Goal: Task Accomplishment & Management: Manage account settings

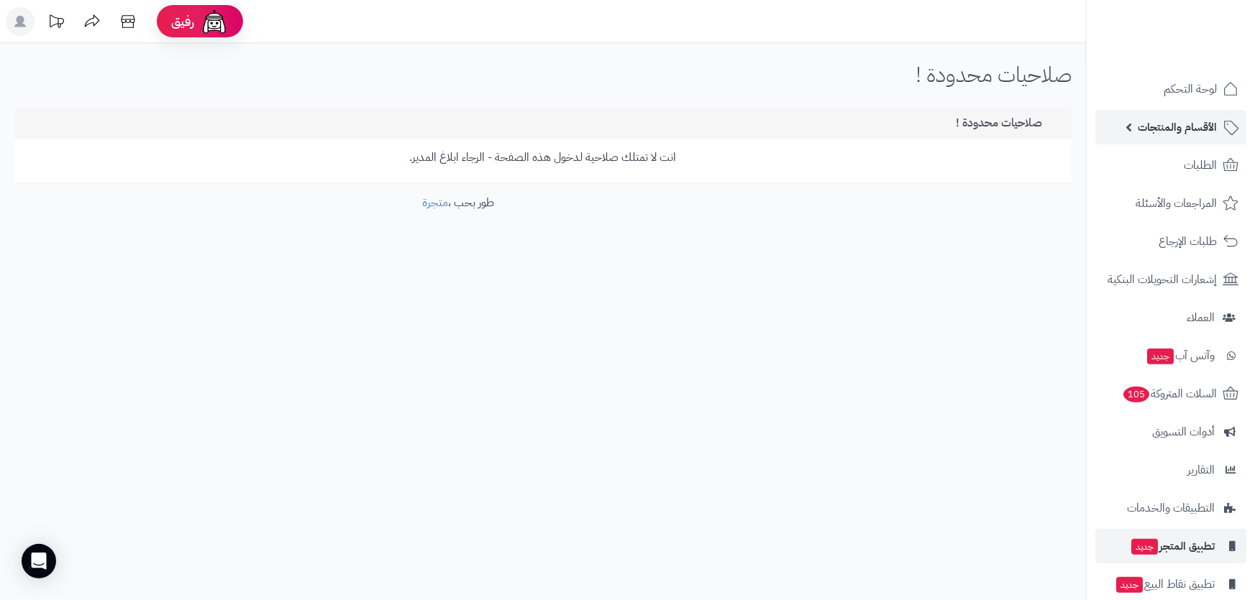
drag, startPoint x: 0, startPoint y: 0, endPoint x: 1165, endPoint y: 118, distance: 1170.9
click at [1165, 118] on span "الأقسام والمنتجات" at bounding box center [1177, 127] width 79 height 20
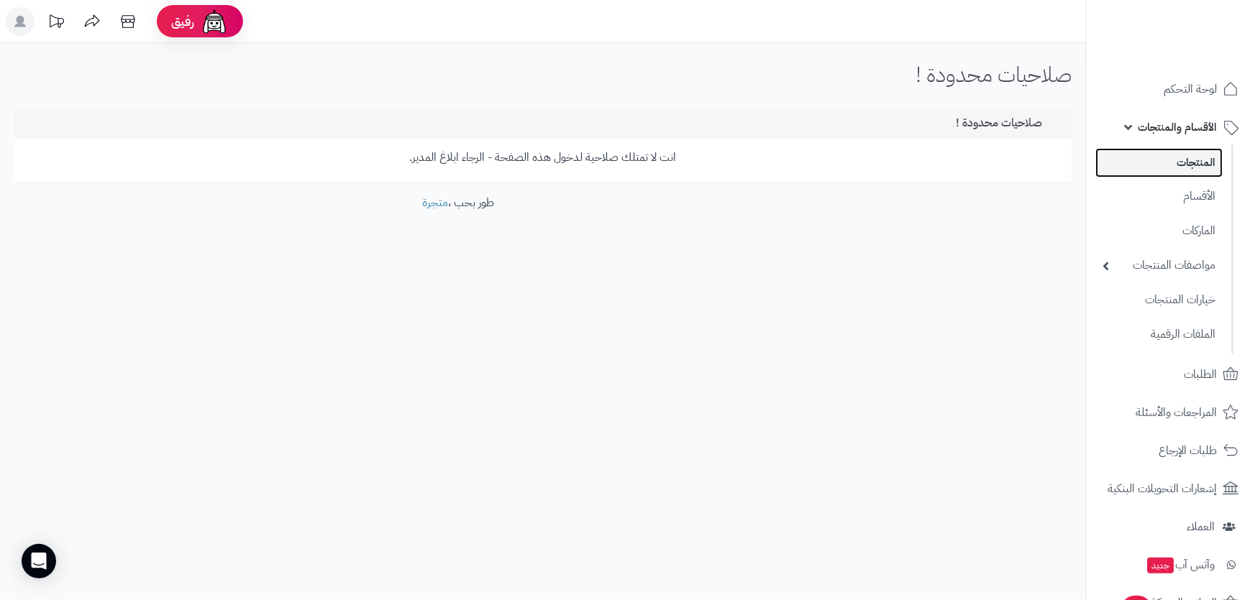
click at [1176, 169] on link "المنتجات" at bounding box center [1158, 162] width 127 height 29
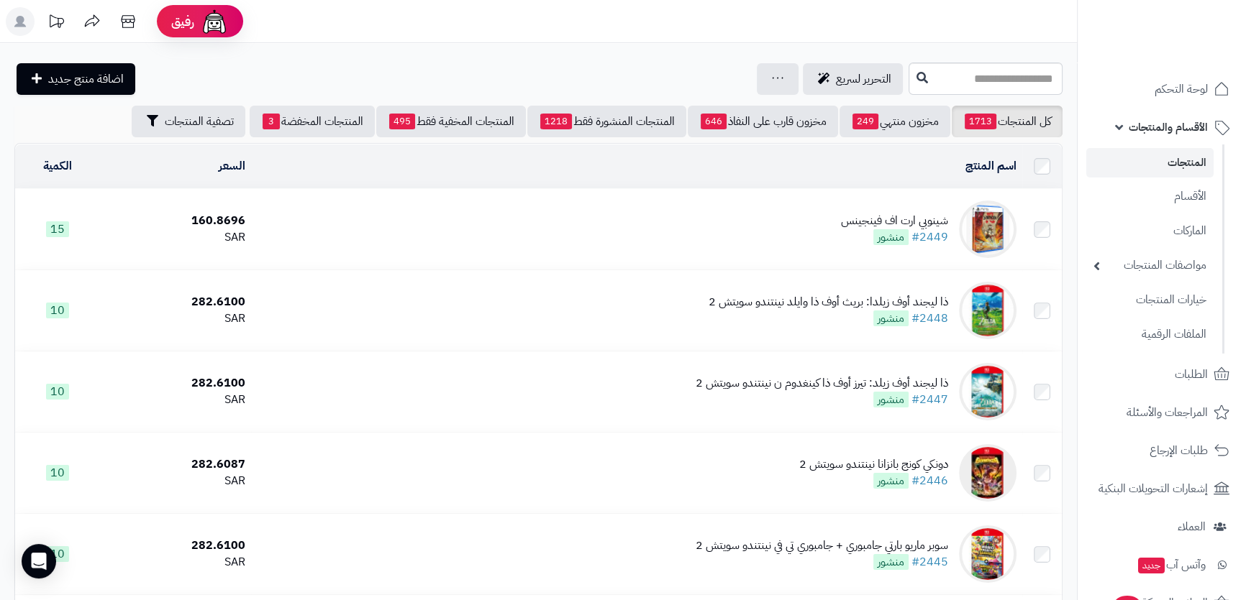
click at [1172, 159] on link "المنتجات" at bounding box center [1149, 162] width 127 height 29
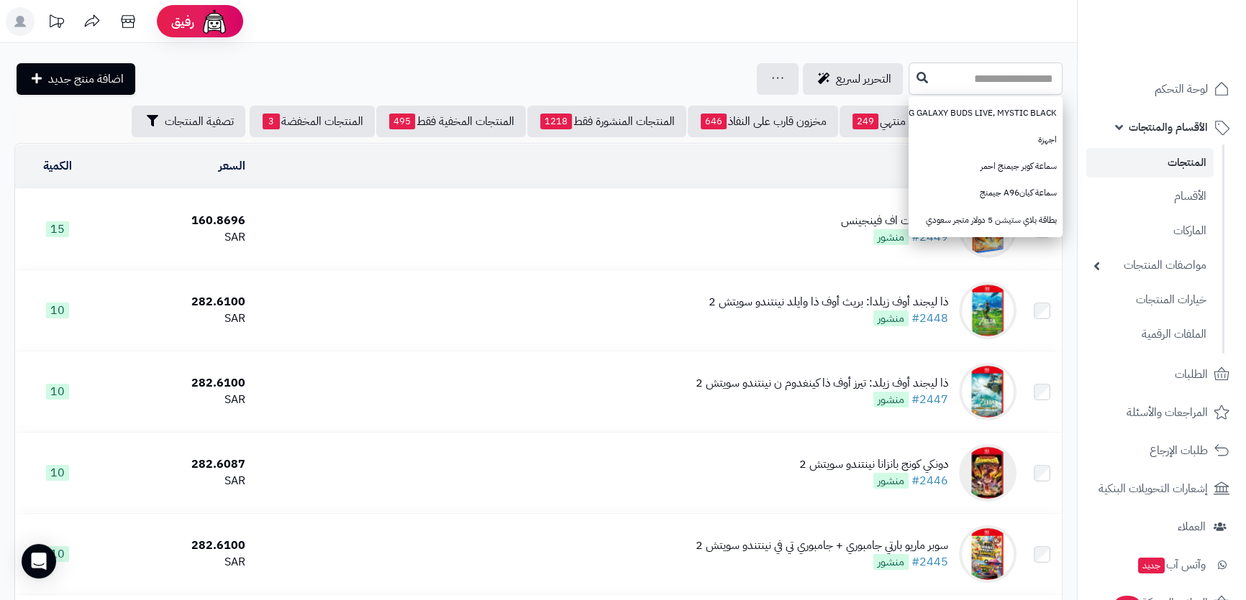
paste input "**********"
type input "**********"
click at [911, 85] on button at bounding box center [922, 77] width 22 height 27
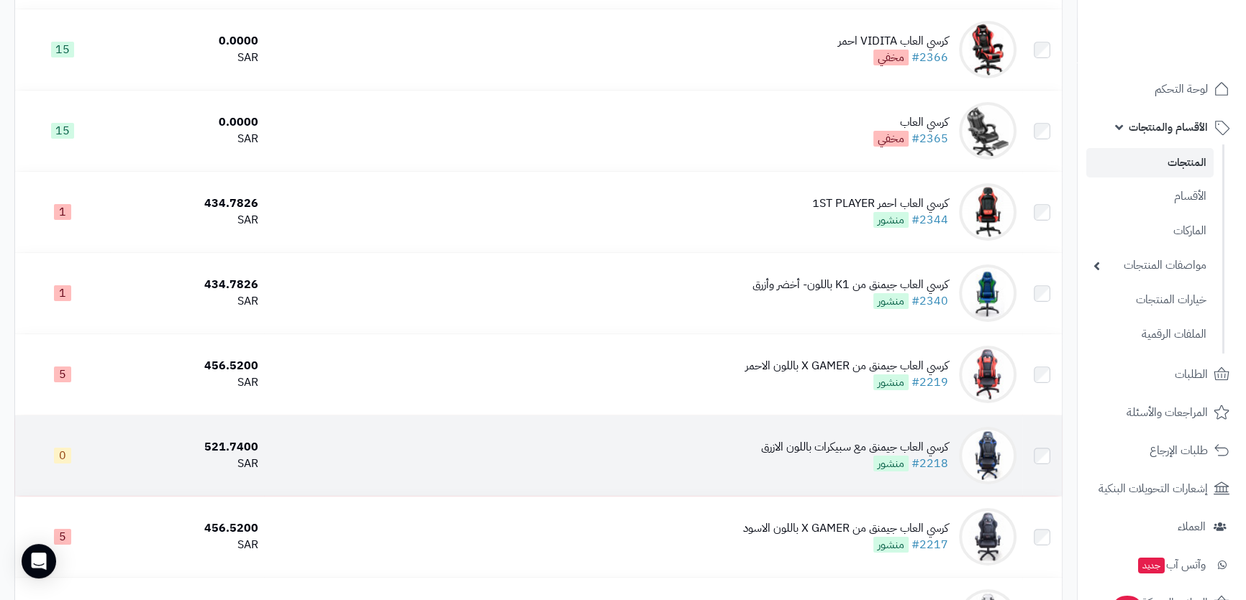
scroll to position [326, 0]
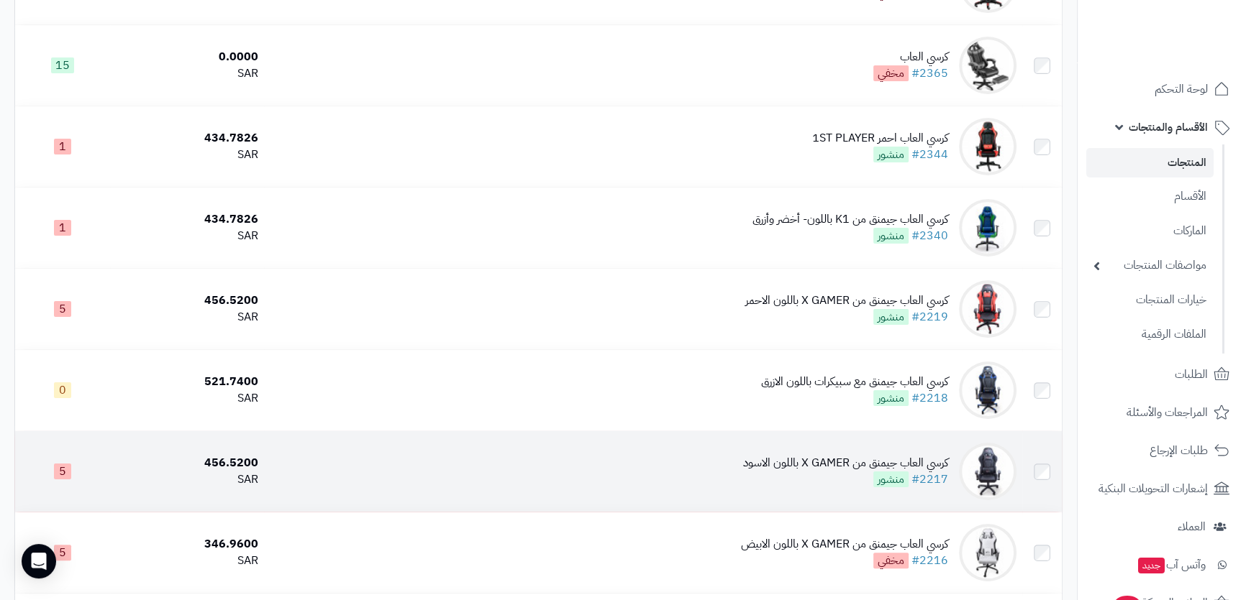
click at [663, 468] on td "كرسي العاب جيمنق من X GAMER باللون الاسود #2217 منشور" at bounding box center [643, 471] width 758 height 81
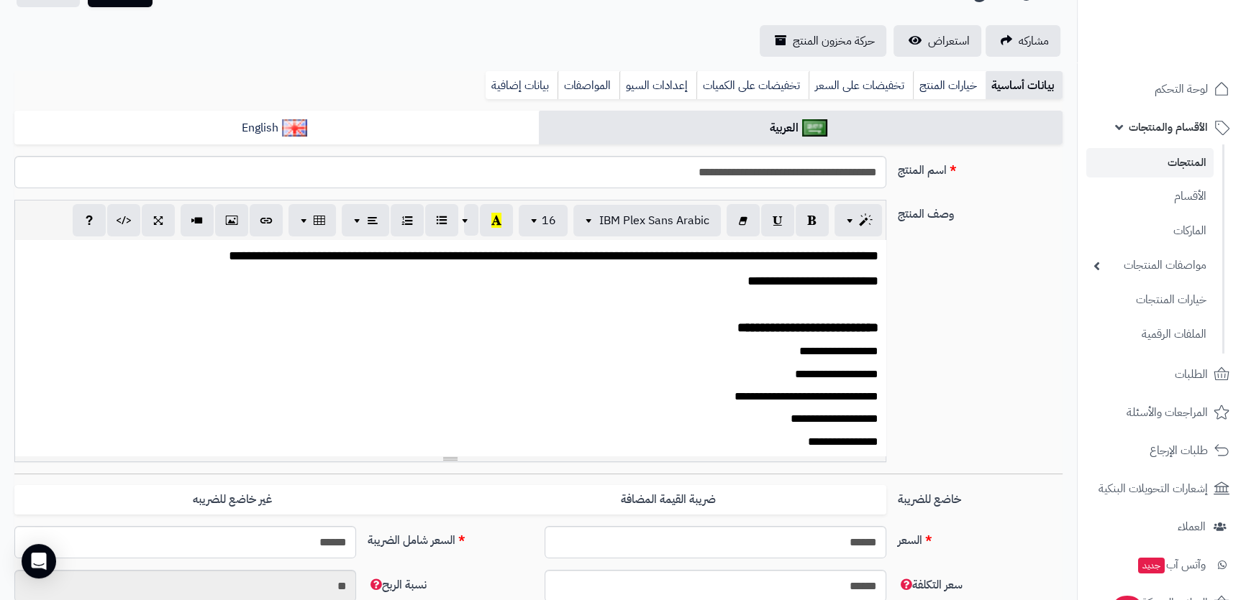
scroll to position [261, 0]
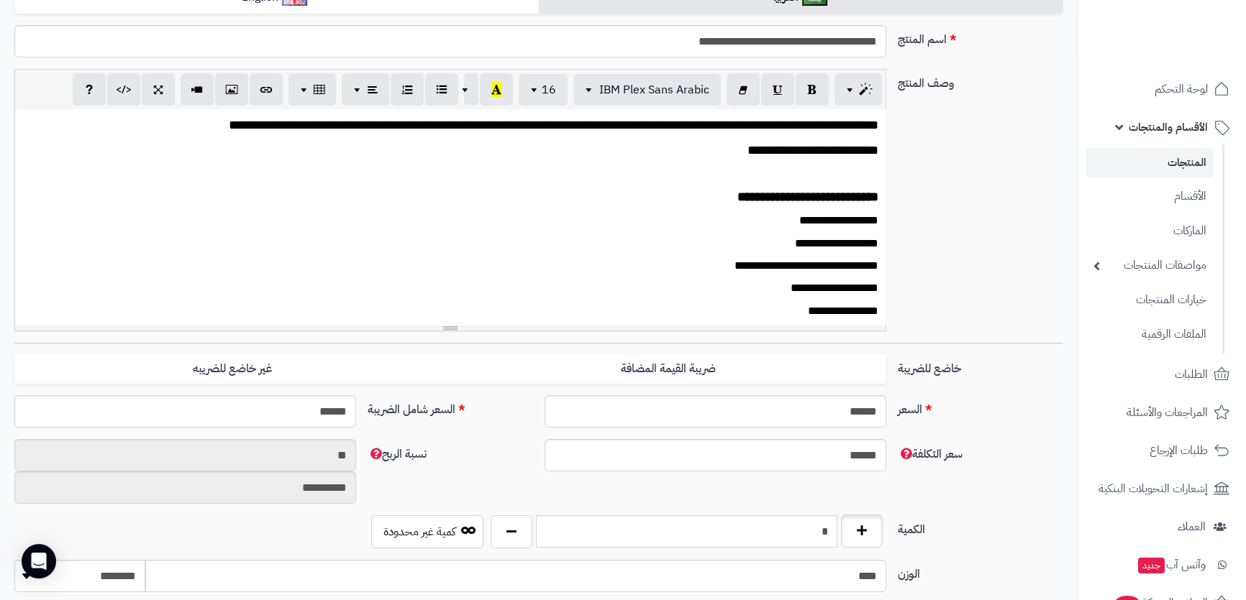
drag, startPoint x: 803, startPoint y: 522, endPoint x: 870, endPoint y: 521, distance: 66.9
click at [870, 521] on div "*" at bounding box center [686, 532] width 398 height 33
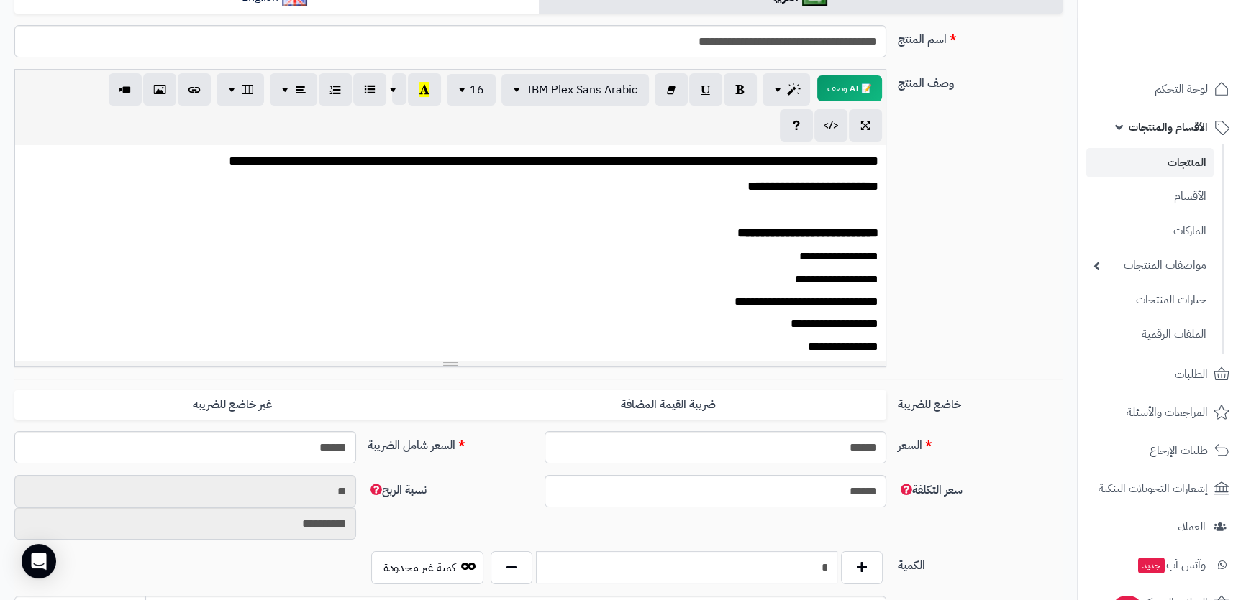
scroll to position [0, 0]
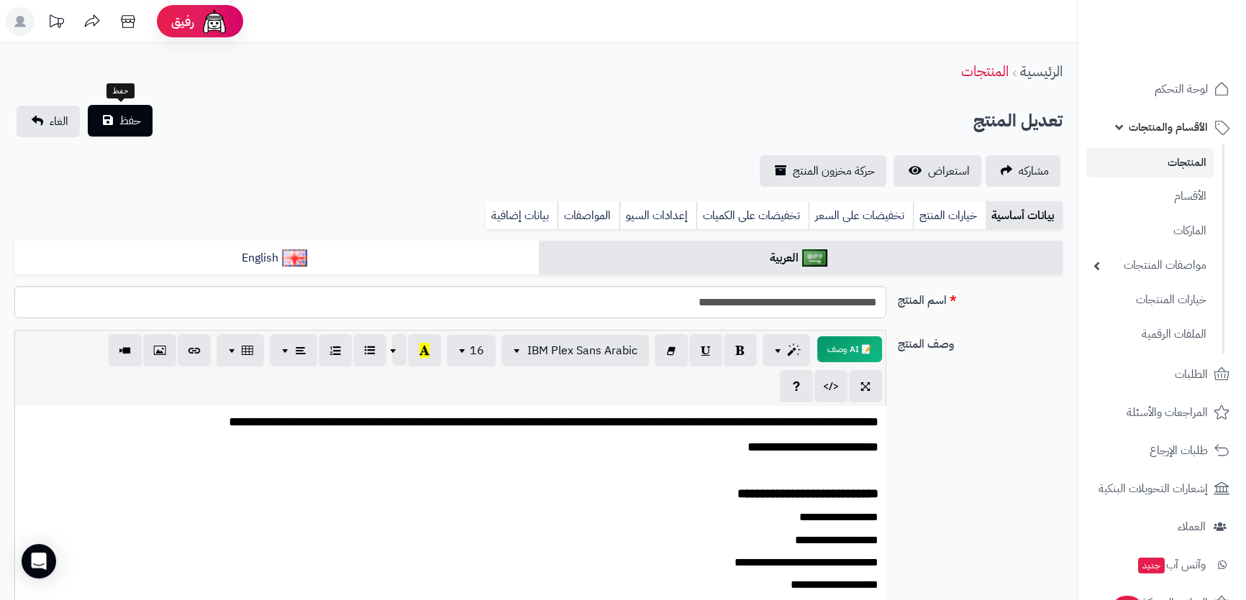
type input "*"
click at [127, 127] on span "حفظ" at bounding box center [130, 120] width 22 height 17
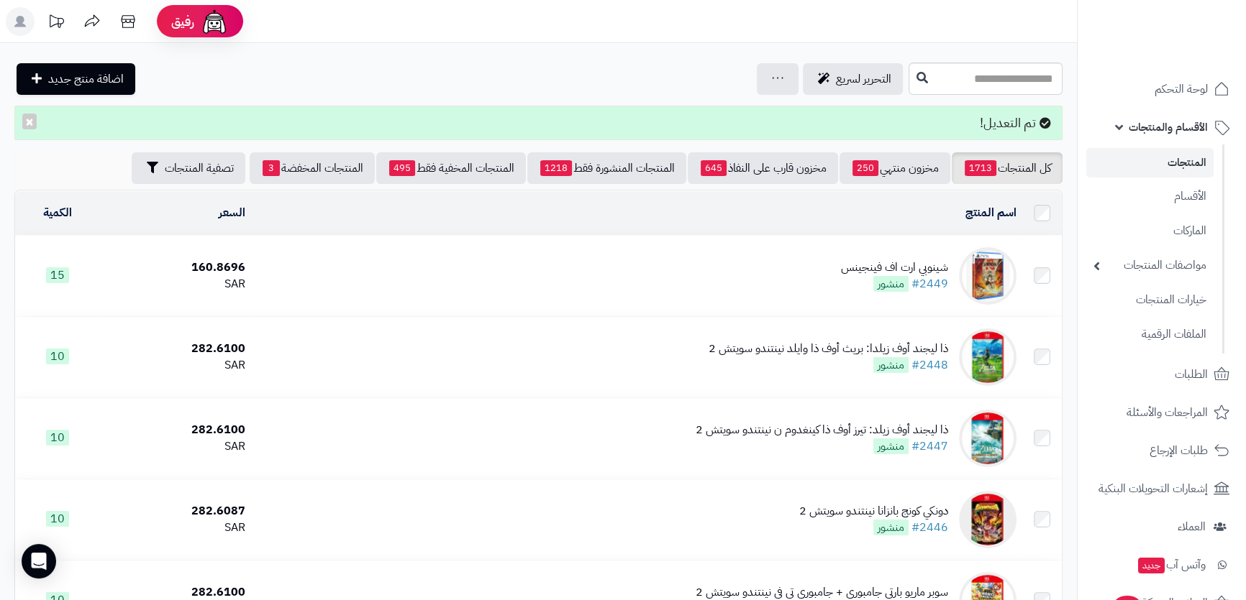
scroll to position [65, 0]
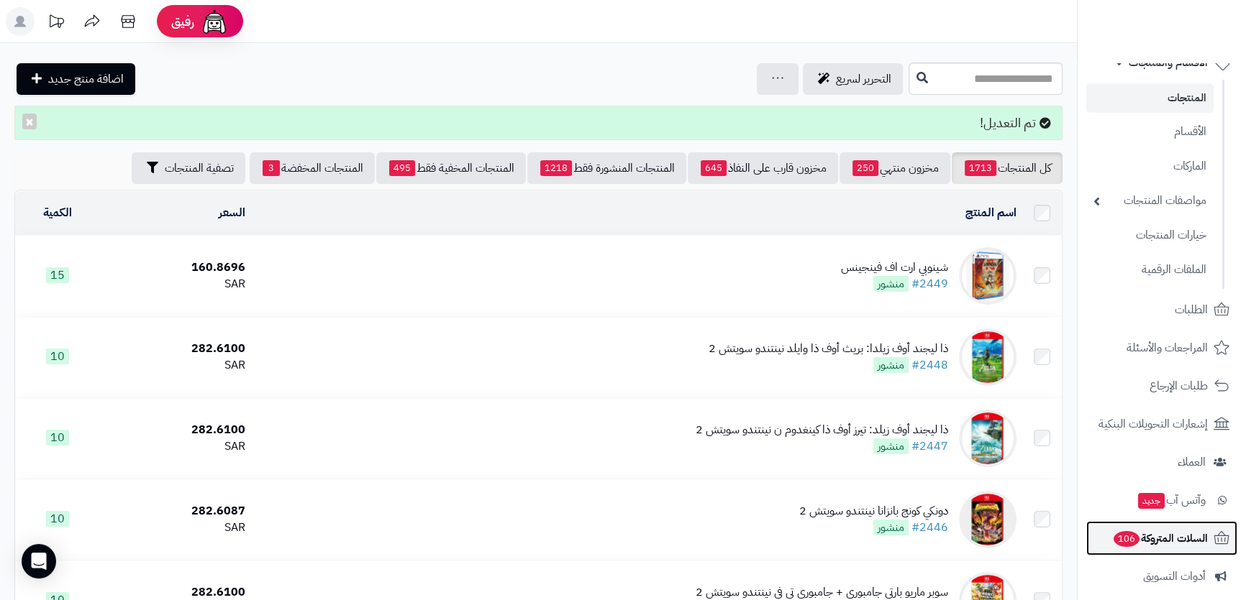
click at [1138, 532] on span "السلات المتروكة 106" at bounding box center [1160, 539] width 96 height 20
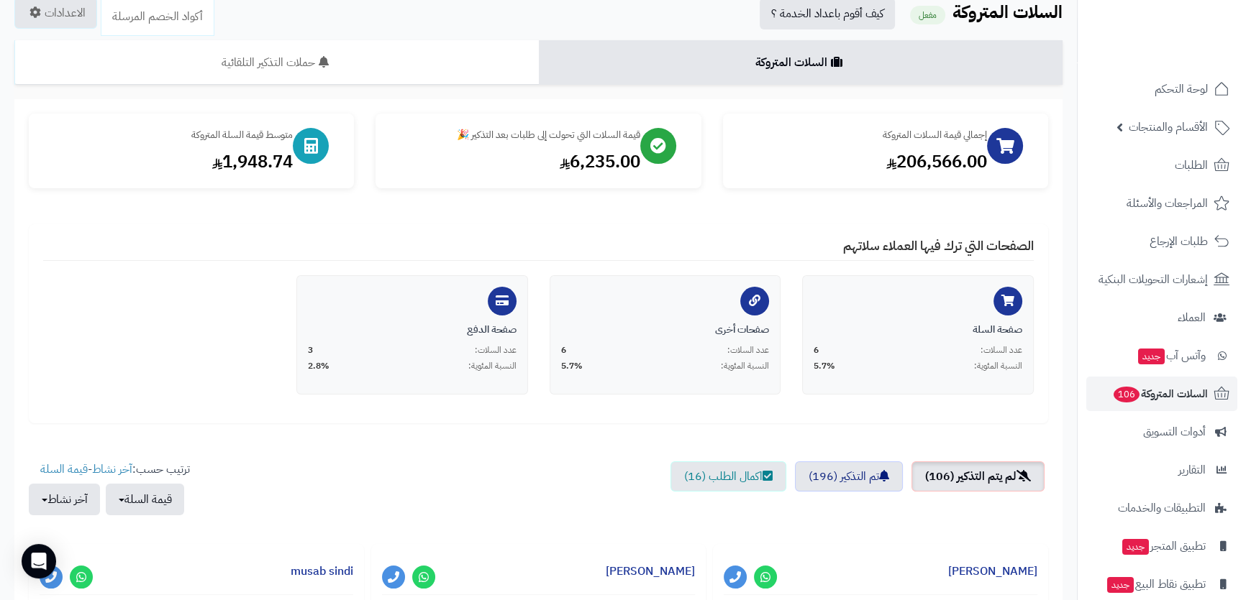
scroll to position [130, 0]
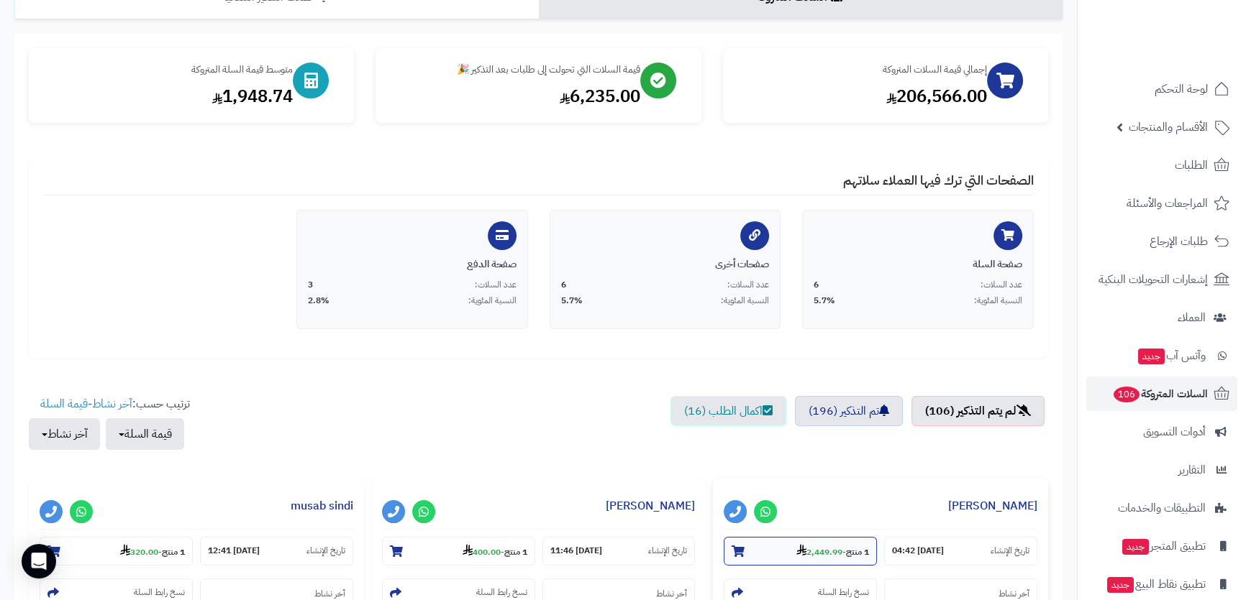
click at [826, 546] on strong "2,449.99" at bounding box center [819, 552] width 46 height 13
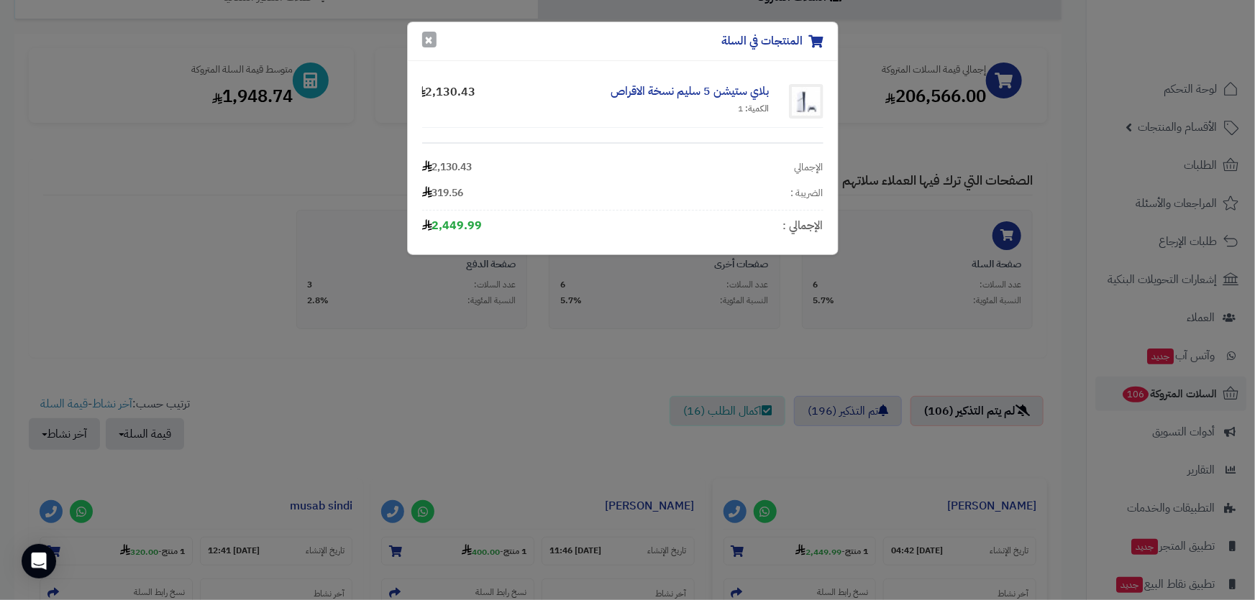
click at [426, 43] on button "×" at bounding box center [429, 40] width 14 height 16
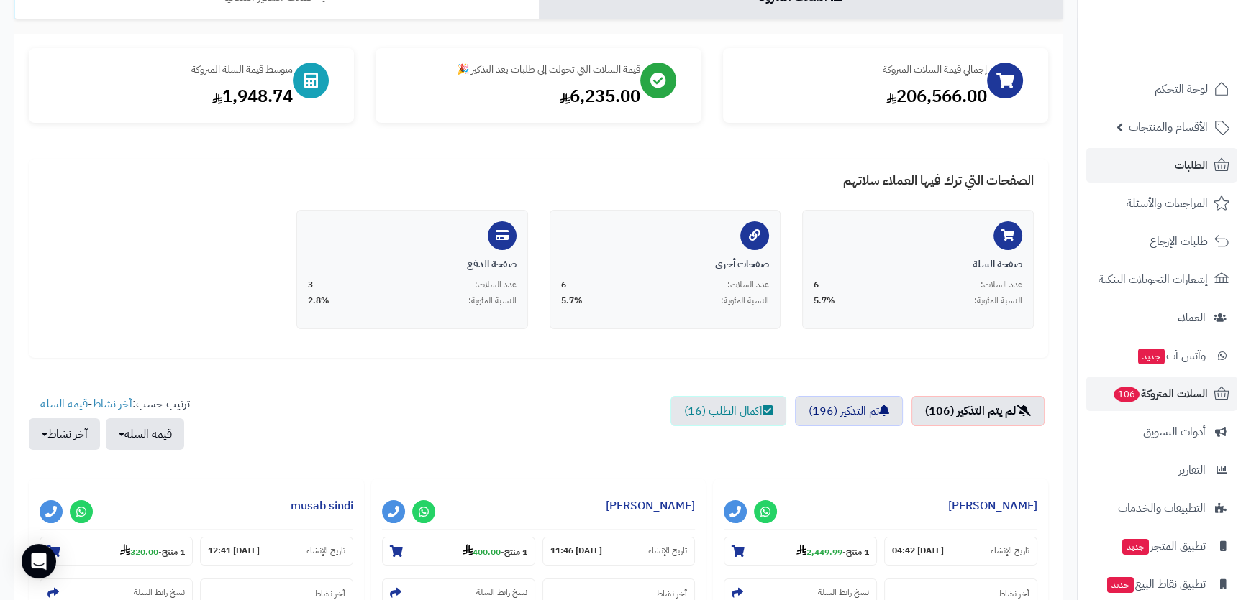
scroll to position [0, 0]
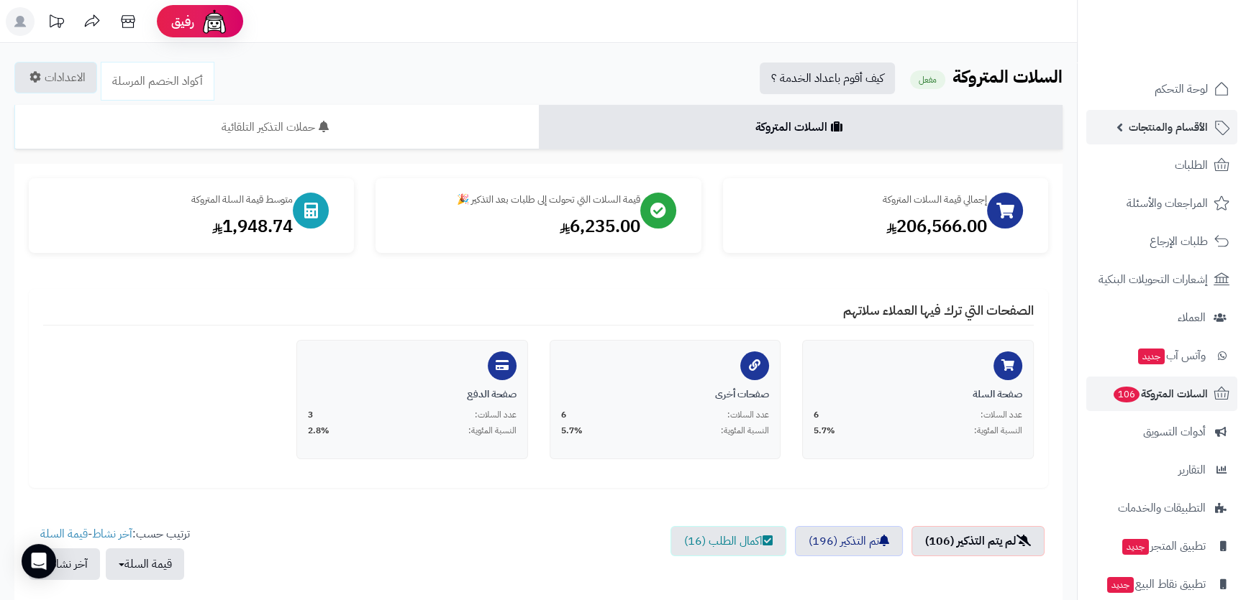
click at [1136, 128] on span "الأقسام والمنتجات" at bounding box center [1167, 127] width 79 height 20
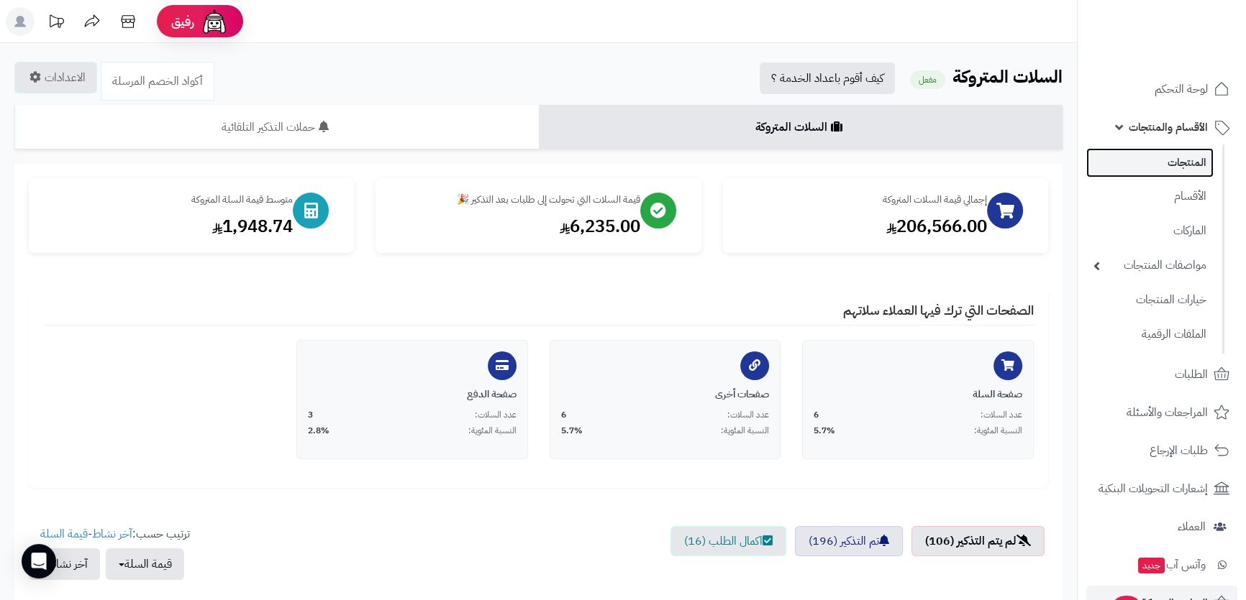
click at [1163, 165] on link "المنتجات" at bounding box center [1149, 162] width 127 height 29
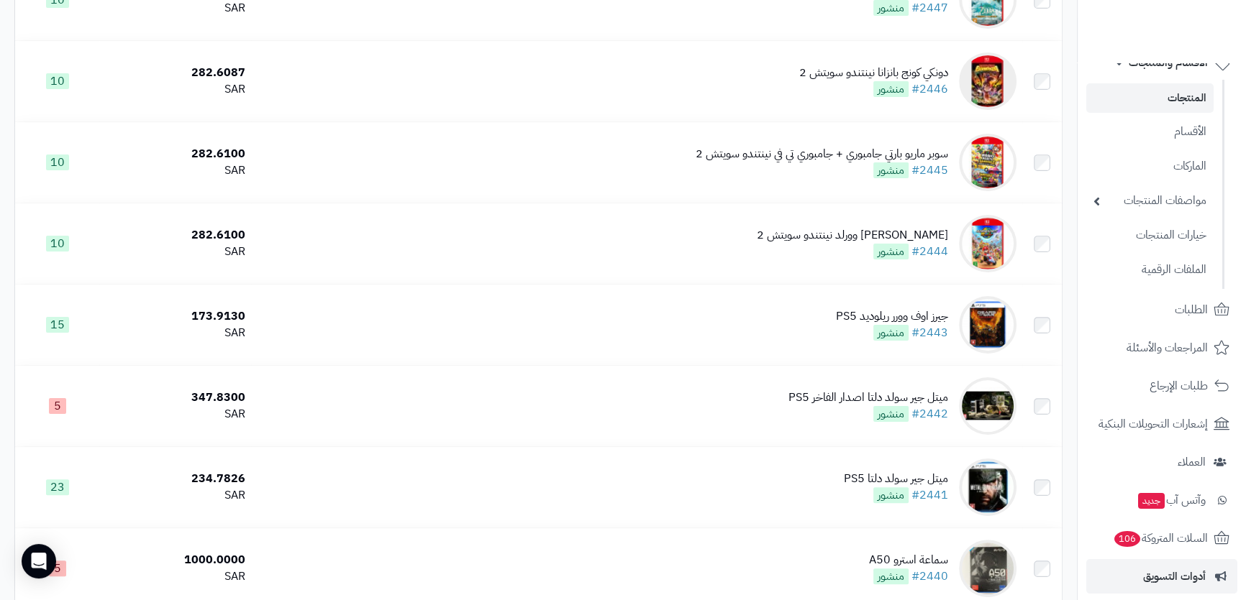
scroll to position [196, 0]
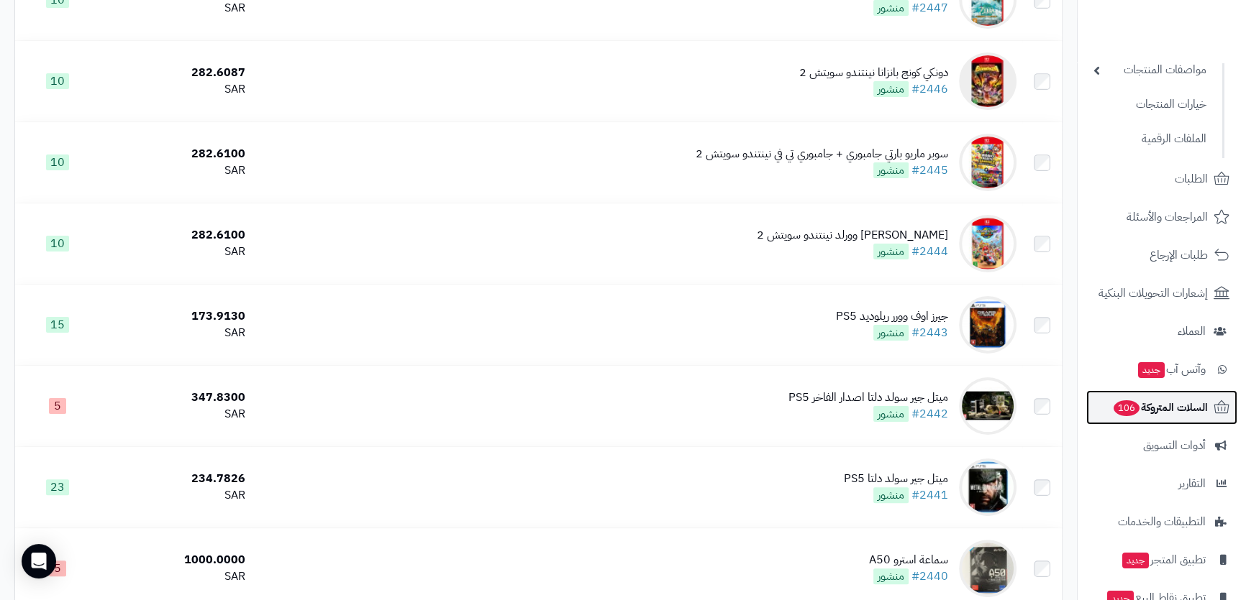
click at [1157, 403] on span "السلات المتروكة 106" at bounding box center [1160, 408] width 96 height 20
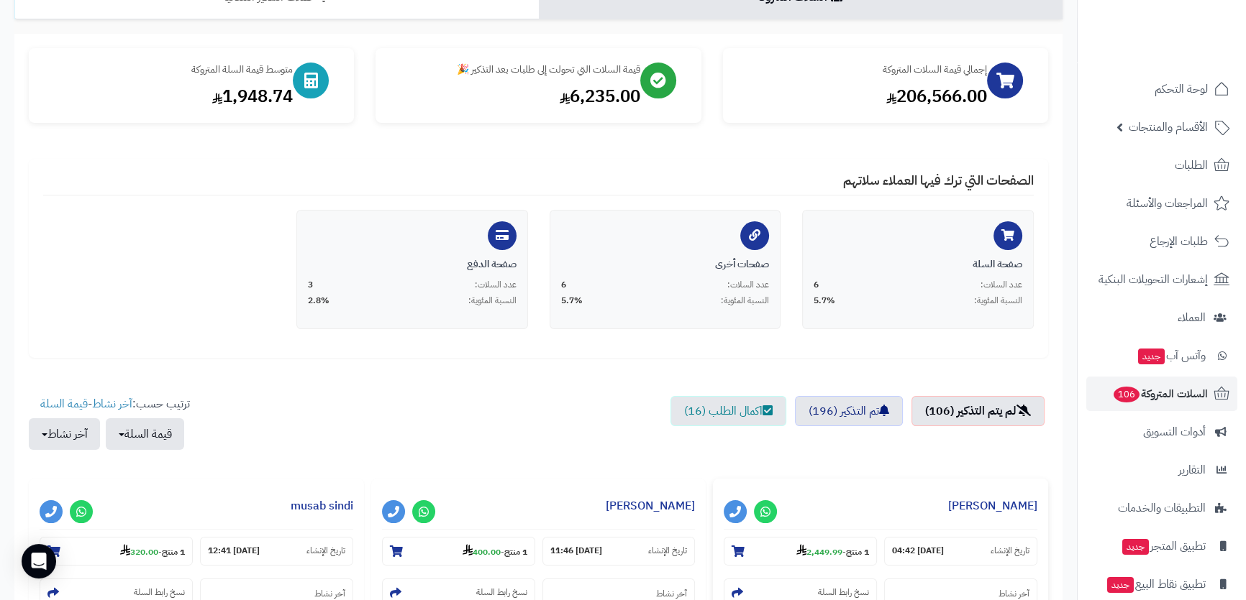
scroll to position [261, 0]
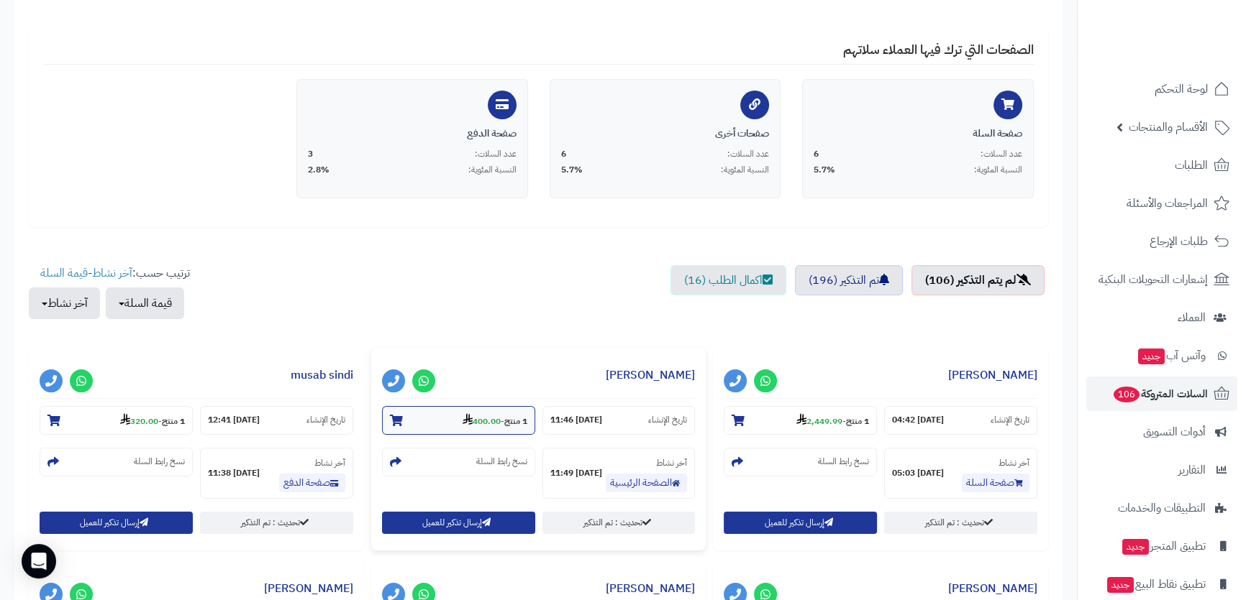
click at [482, 415] on strong "400.00" at bounding box center [481, 421] width 38 height 13
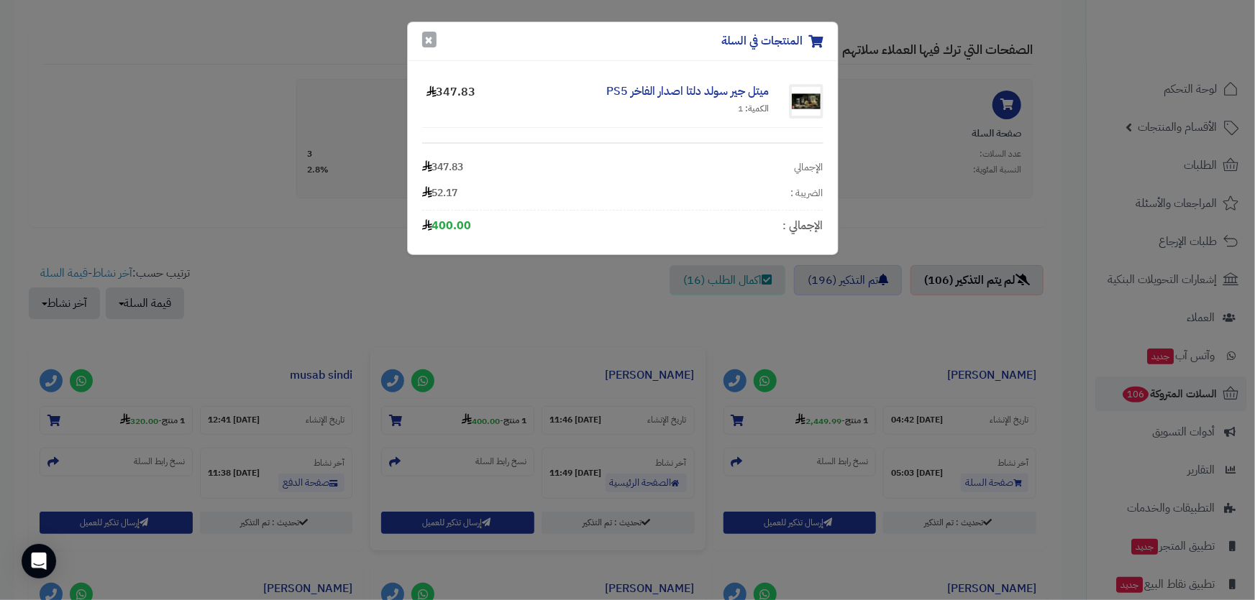
click at [430, 32] on button "×" at bounding box center [429, 40] width 14 height 16
